Goal: Information Seeking & Learning: Understand process/instructions

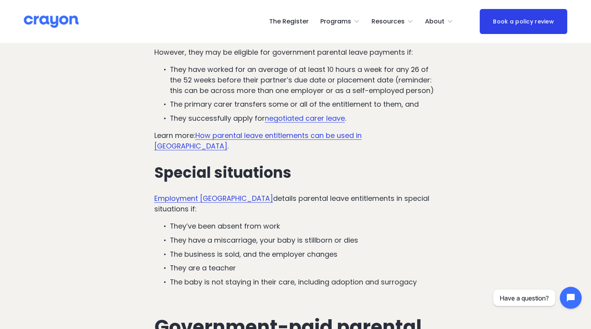
scroll to position [1719, 0]
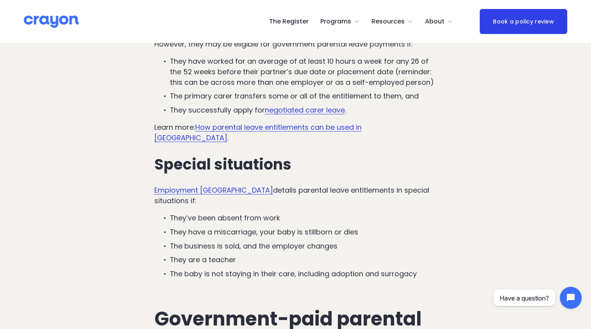
click at [314, 122] on link "How parental leave entitlements can be used in [GEOGRAPHIC_DATA]" at bounding box center [257, 132] width 207 height 20
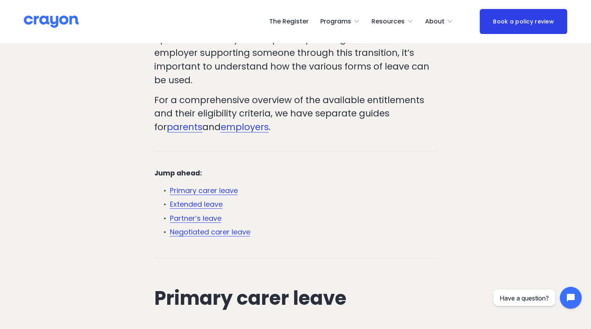
scroll to position [195, 0]
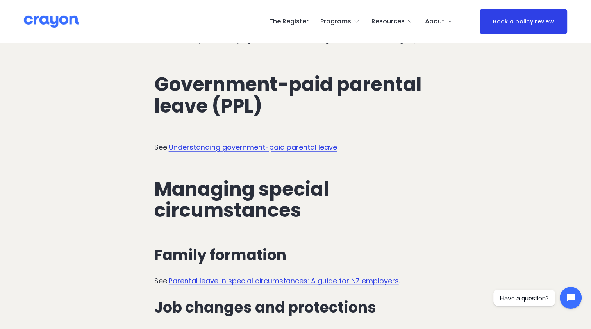
scroll to position [1993, 0]
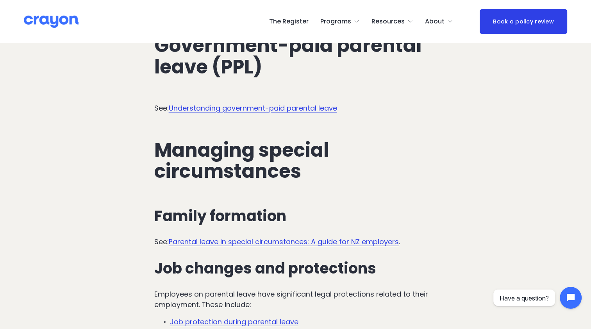
click at [250, 237] on link "Parental leave in special circumstances: A guide for NZ employers" at bounding box center [284, 242] width 230 height 10
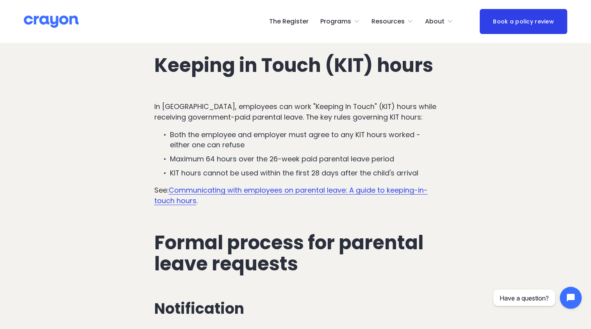
scroll to position [2345, 0]
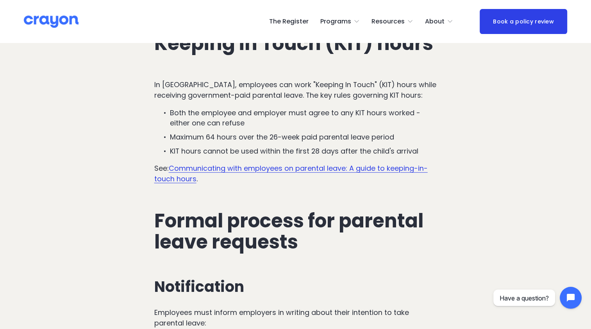
click at [207, 173] on link "Communicating with employees on parental leave: A guide to keeping-in-touch hou…" at bounding box center [291, 173] width 274 height 20
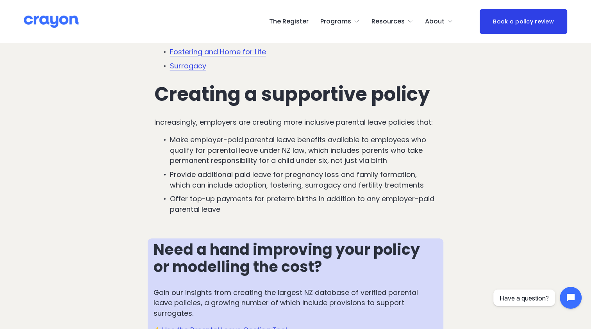
scroll to position [508, 0]
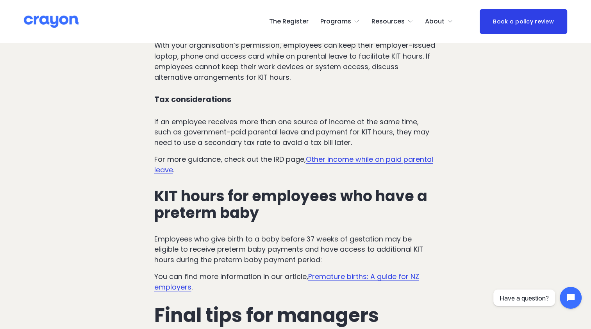
scroll to position [1133, 0]
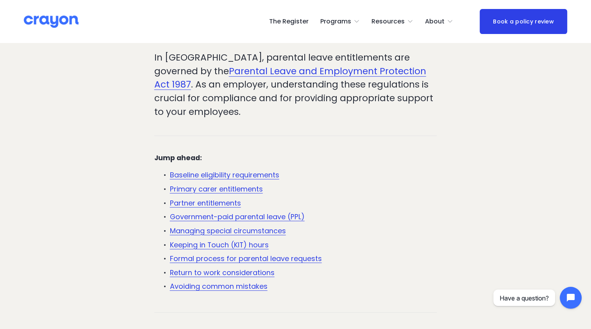
scroll to position [234, 0]
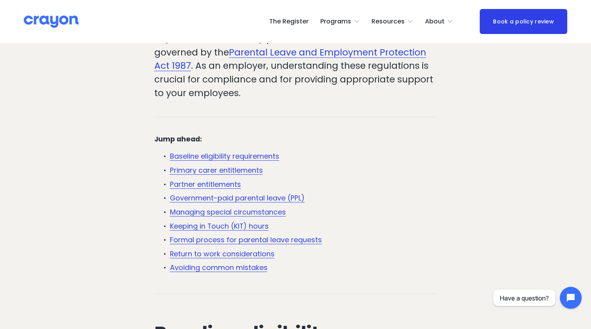
click at [238, 240] on link "Formal process for parental leave requests" at bounding box center [246, 240] width 152 height 10
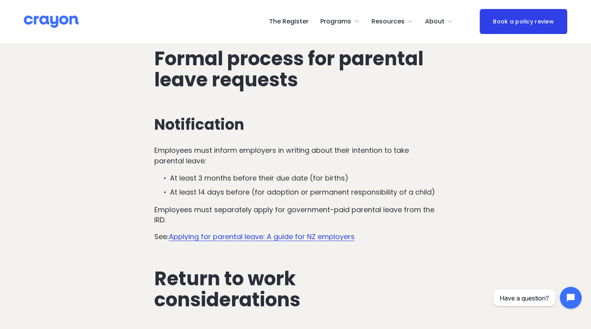
scroll to position [2517, 0]
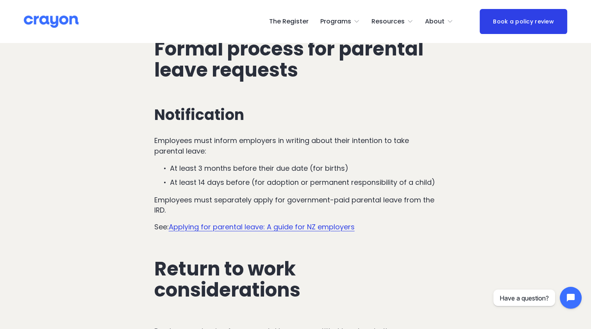
click at [276, 232] on link "Applying for parental leave: A guide for NZ employers" at bounding box center [262, 227] width 186 height 10
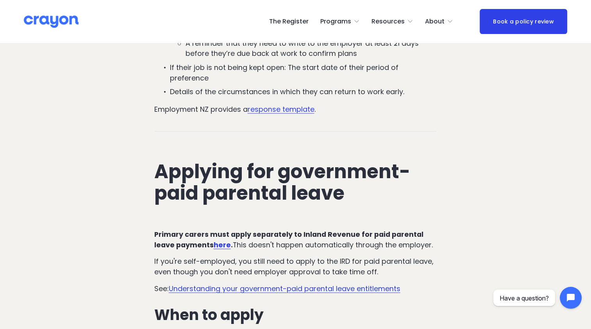
scroll to position [1524, 0]
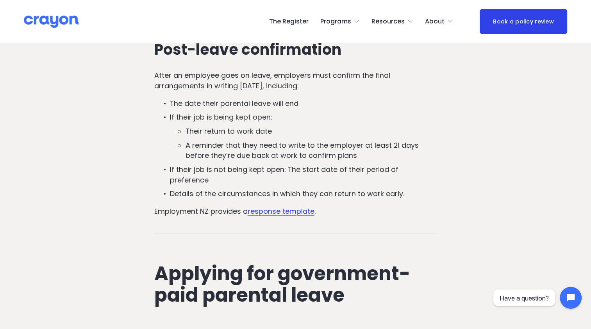
click at [275, 206] on link "response template" at bounding box center [281, 211] width 67 height 10
click at [272, 206] on link "response template" at bounding box center [281, 211] width 67 height 10
click at [294, 206] on link "response template" at bounding box center [281, 211] width 67 height 10
